Goal: Transaction & Acquisition: Purchase product/service

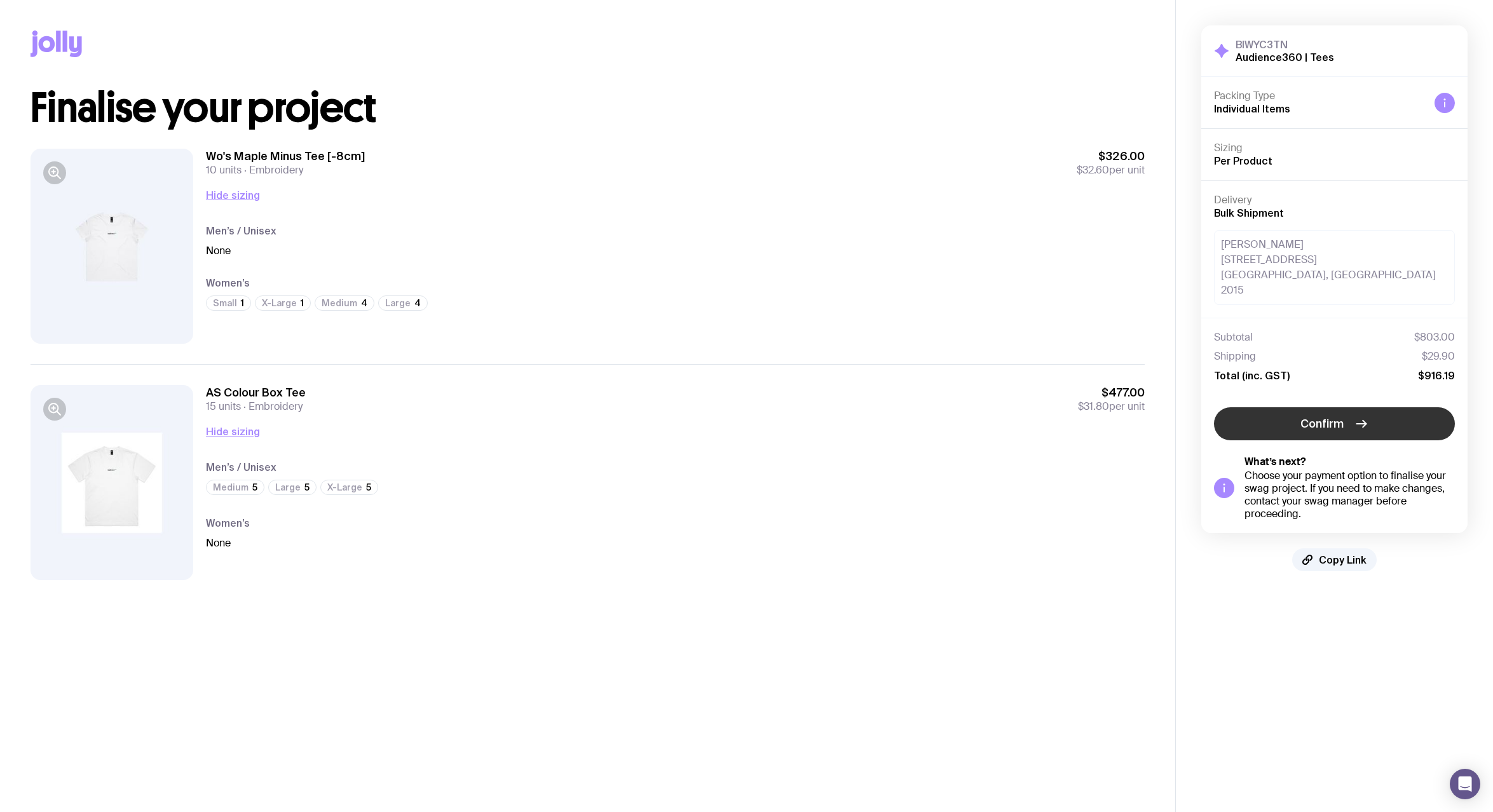
click at [1305, 416] on span "Confirm" at bounding box center [1323, 423] width 43 height 15
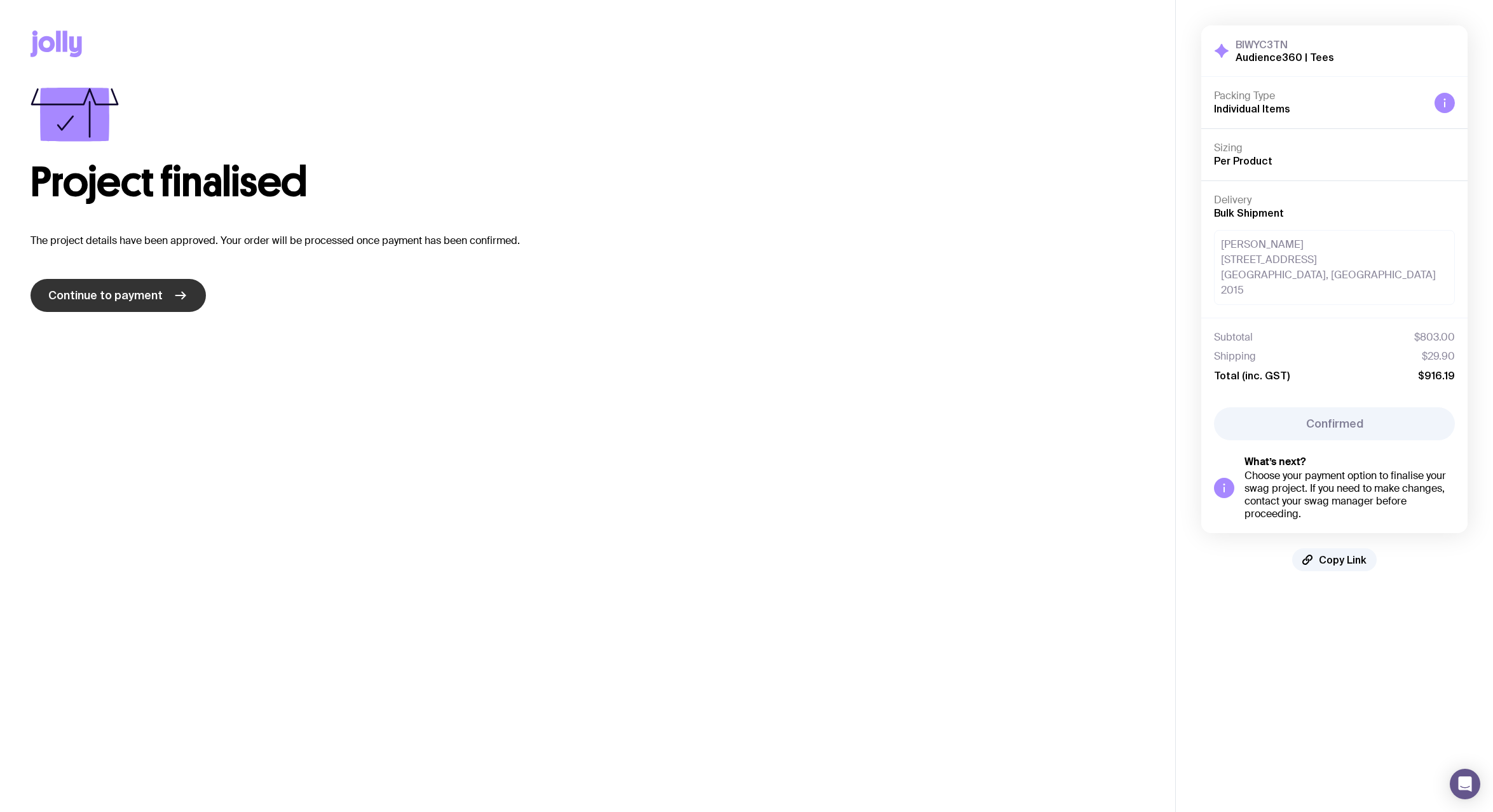
click at [124, 297] on span "Continue to payment" at bounding box center [105, 295] width 114 height 15
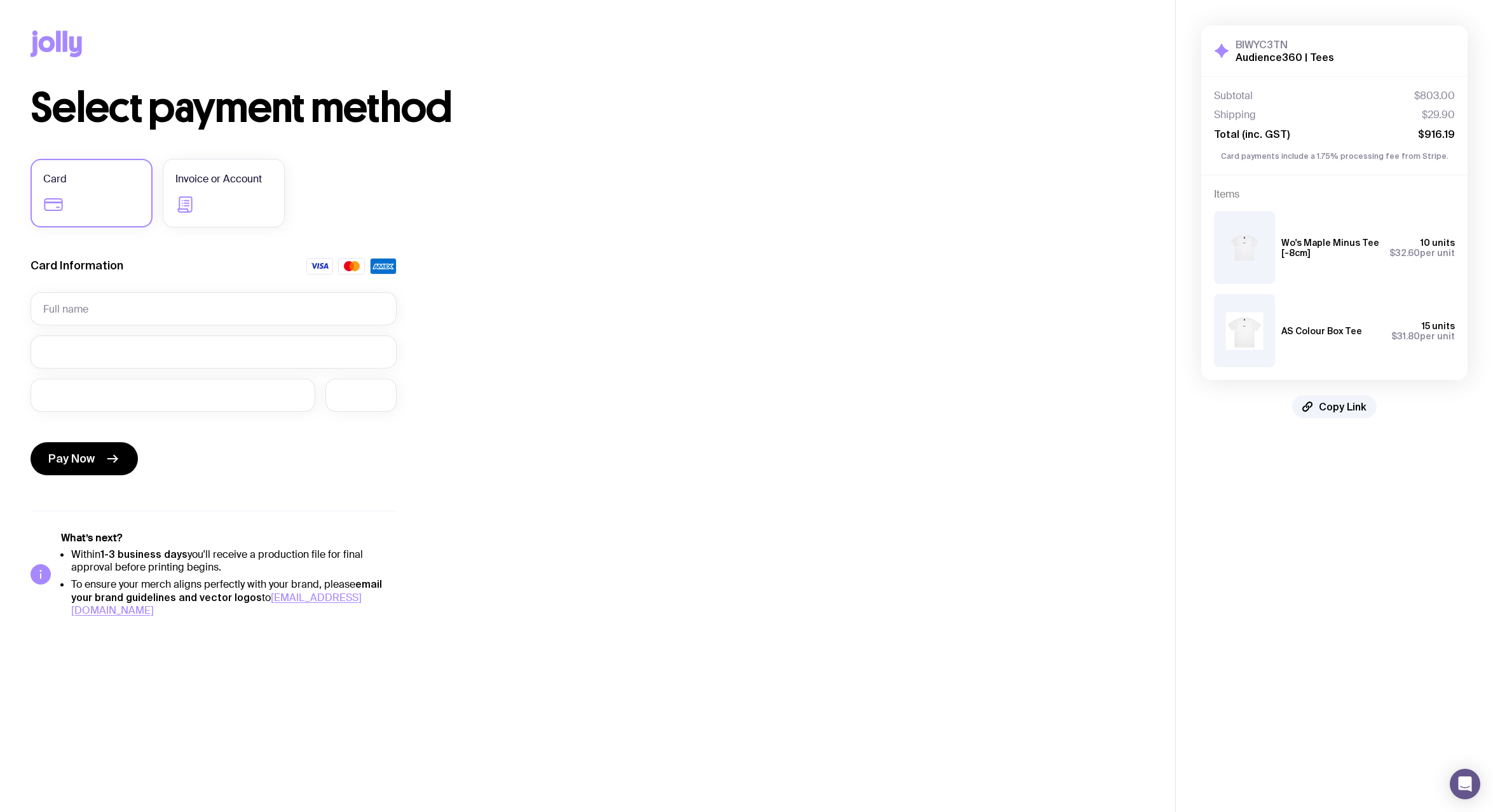
drag, startPoint x: 817, startPoint y: 243, endPoint x: 704, endPoint y: 212, distance: 117.2
click at [817, 243] on div "Select payment method Card Invoice or Account Card Information Pay Now What’s n…" at bounding box center [587, 352] width 1114 height 530
click at [114, 303] on input "text" at bounding box center [213, 309] width 366 height 33
click at [622, 336] on div "Select payment method Card Invoice or Account Card Information Required Pay Now…" at bounding box center [587, 353] width 1114 height 530
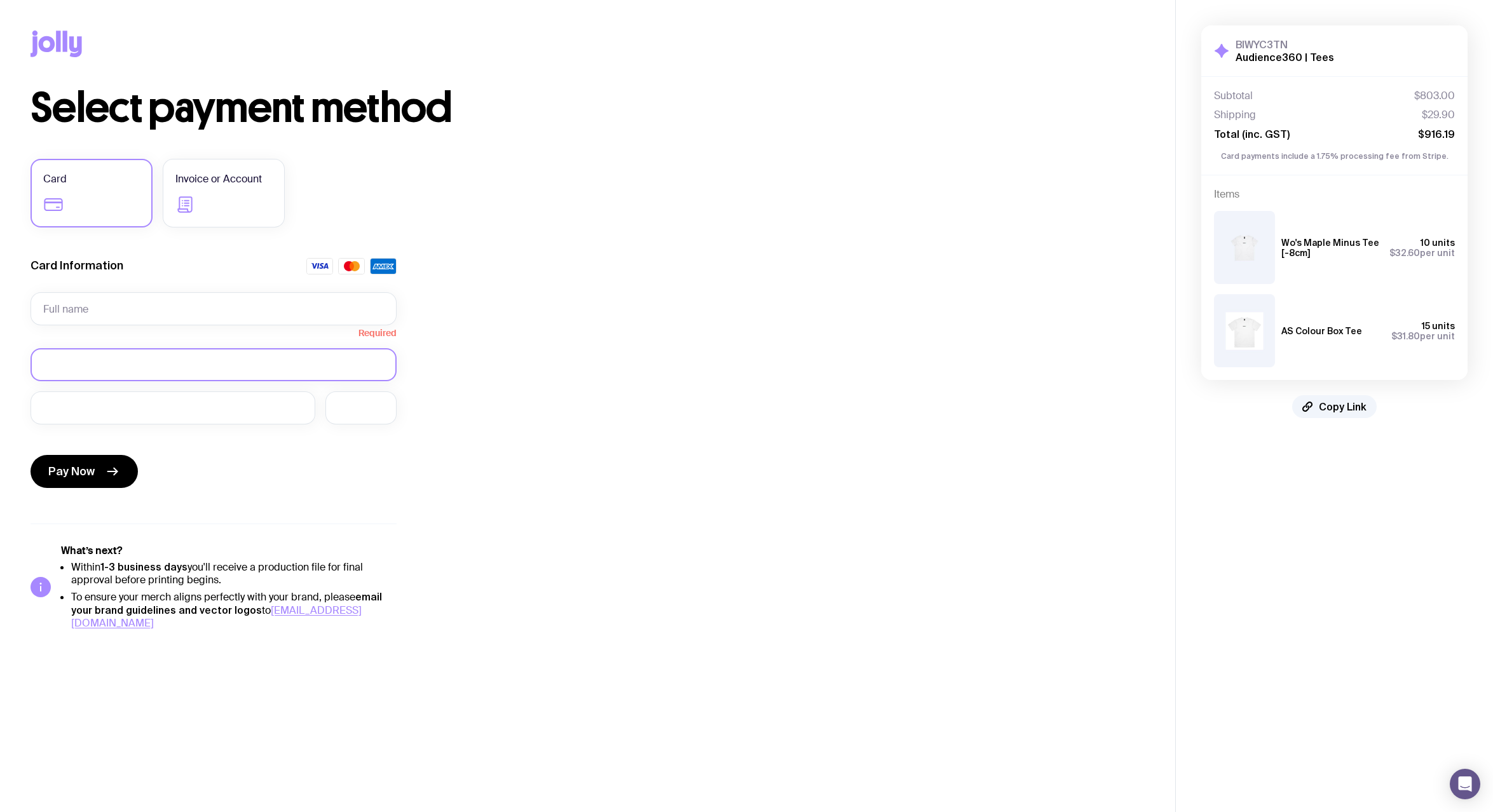
click at [254, 356] on div at bounding box center [213, 365] width 366 height 33
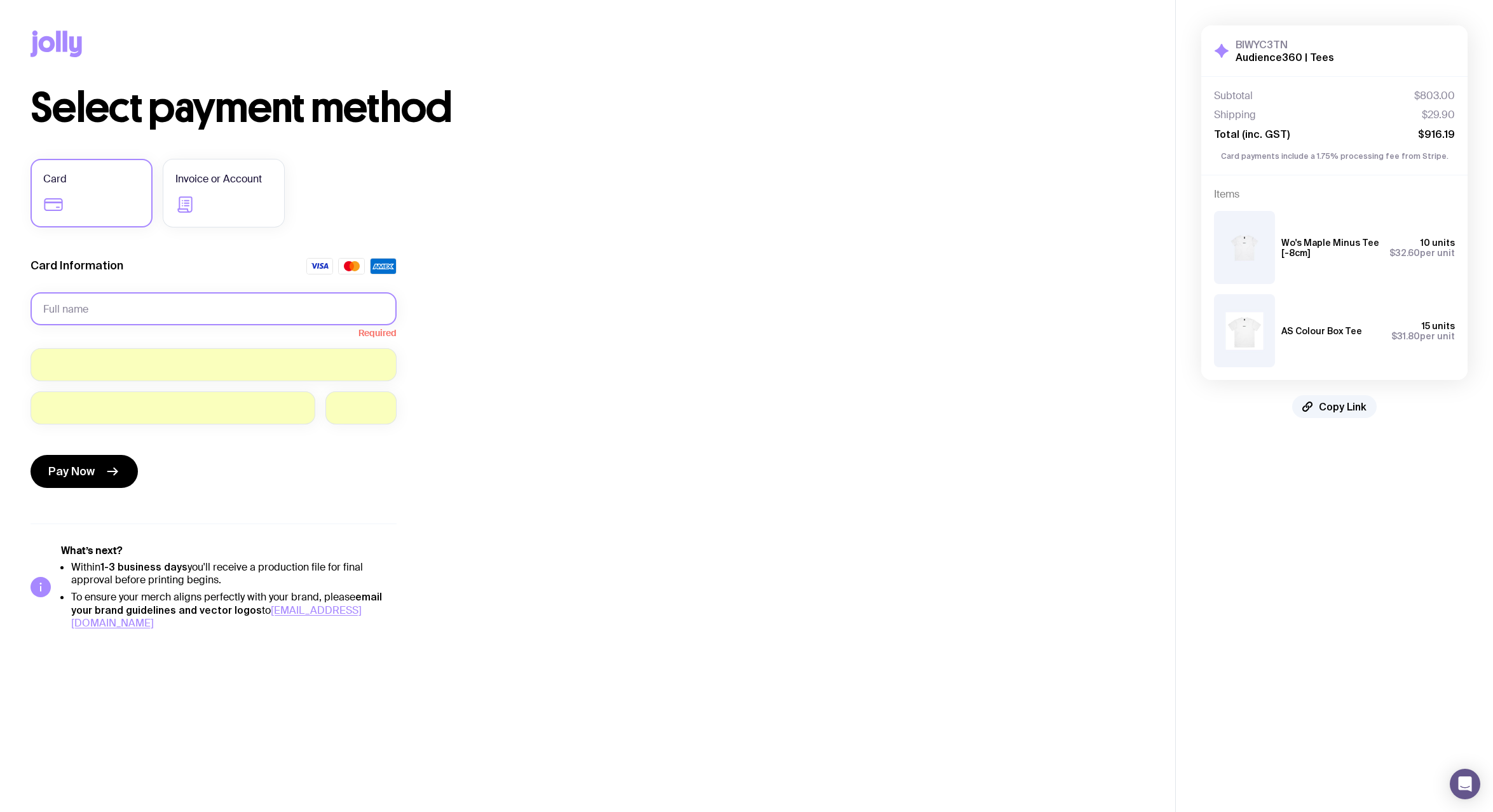
click at [198, 310] on input "text" at bounding box center [213, 309] width 366 height 33
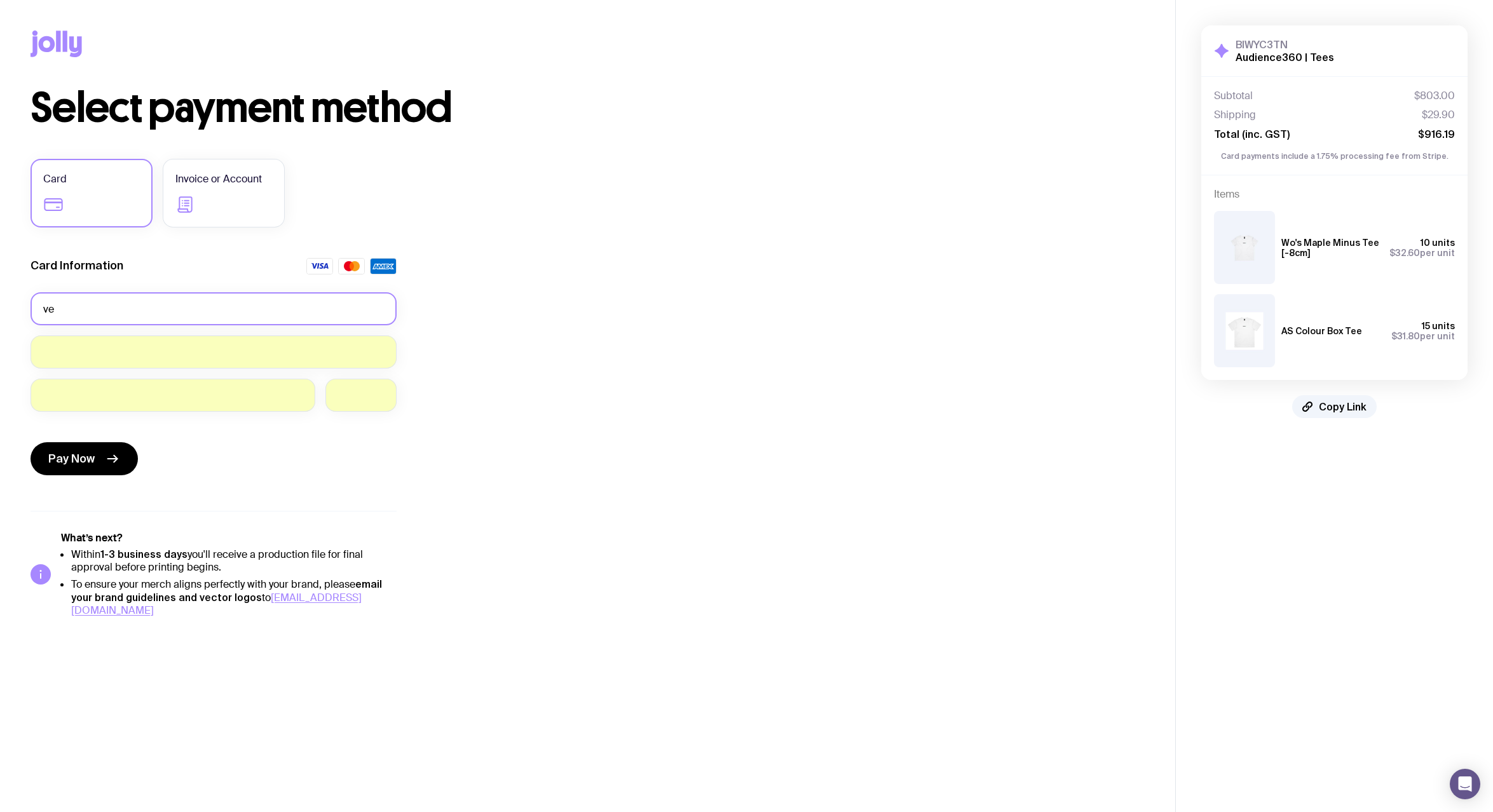
type input "v"
type input "[PERSON_NAME]"
drag, startPoint x: 633, startPoint y: 417, endPoint x: 631, endPoint y: 404, distance: 13.2
click at [633, 417] on div "Select payment method Card Invoice or Account Card Information [PERSON_NAME] Pa…" at bounding box center [587, 352] width 1114 height 530
click at [79, 462] on span "Pay Now" at bounding box center [71, 458] width 47 height 15
